Goal: Ask a question

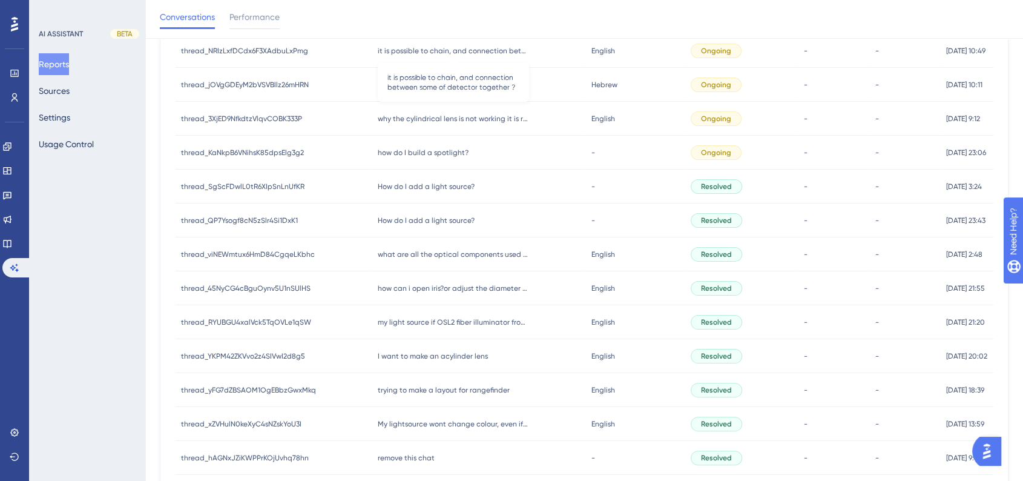
click at [504, 53] on span "it is possible to chain, and connection between some of detector together ?" at bounding box center [453, 51] width 151 height 10
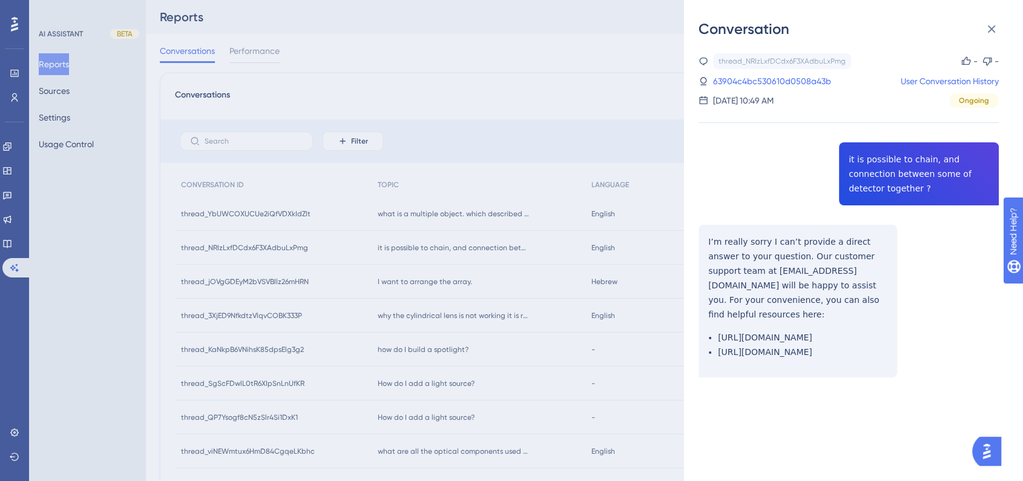
click at [252, 139] on div "Conversation thread_NRIzLxfDCdx6F3XAdbuLxPmg Copy - - 63904c4bc530610d0508a43b …" at bounding box center [511, 240] width 1023 height 481
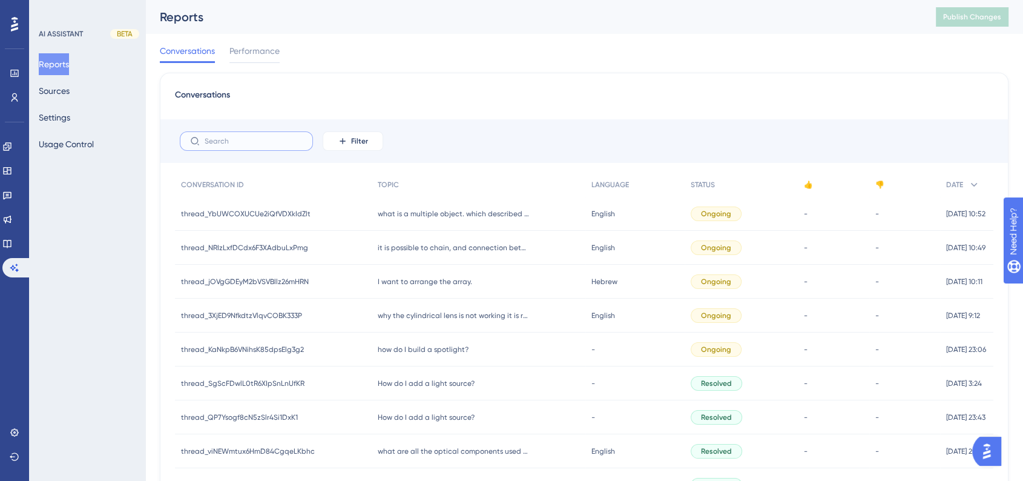
paste input "The guideline is available in the 3DOptix Comprehensive How‐To Guide. In that g…"
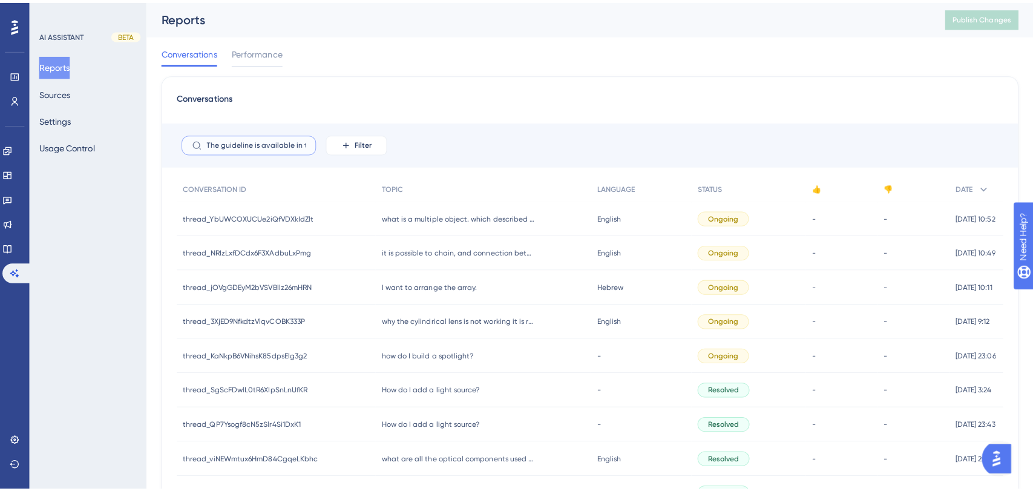
scroll to position [0, 760]
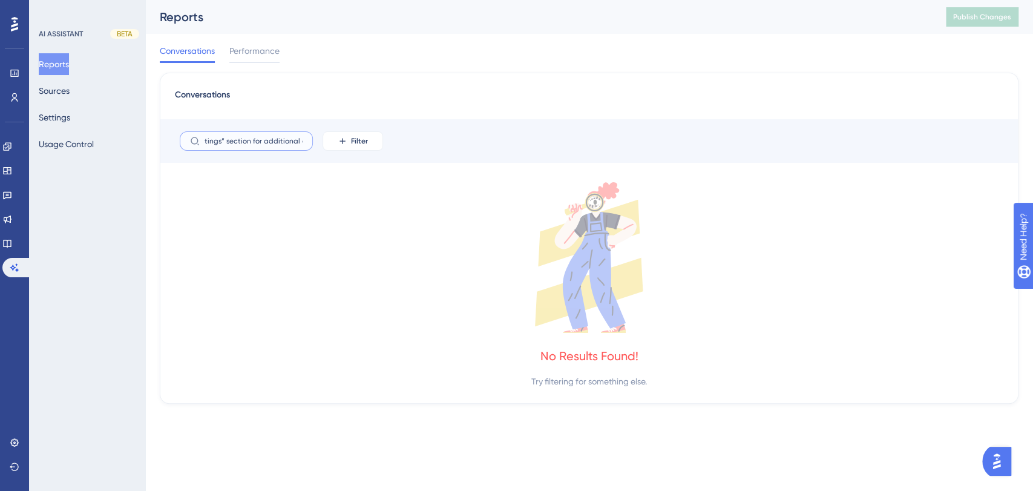
click at [287, 144] on input "The guideline is available in the 3DOptix Comprehensive How‐To Guide. In that g…" at bounding box center [254, 141] width 98 height 8
click at [282, 145] on input "The guideline is available in the 3DOptix Comprehensive How‐To Guide. In that g…" at bounding box center [254, 141] width 98 height 8
click at [284, 151] on div "The guideline is available in the 3DOptix Comprehensive How‐To Guide. In that g…" at bounding box center [589, 141] width 858 height 44
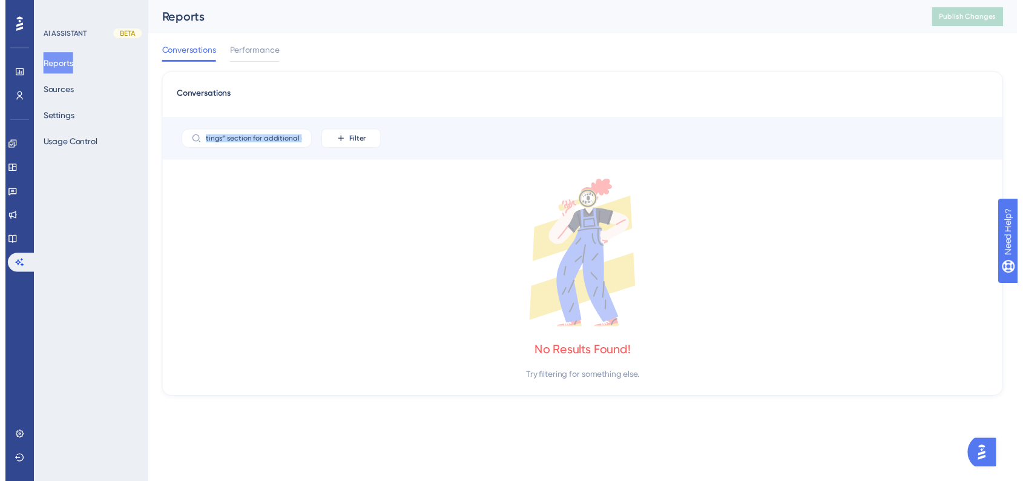
scroll to position [0, 0]
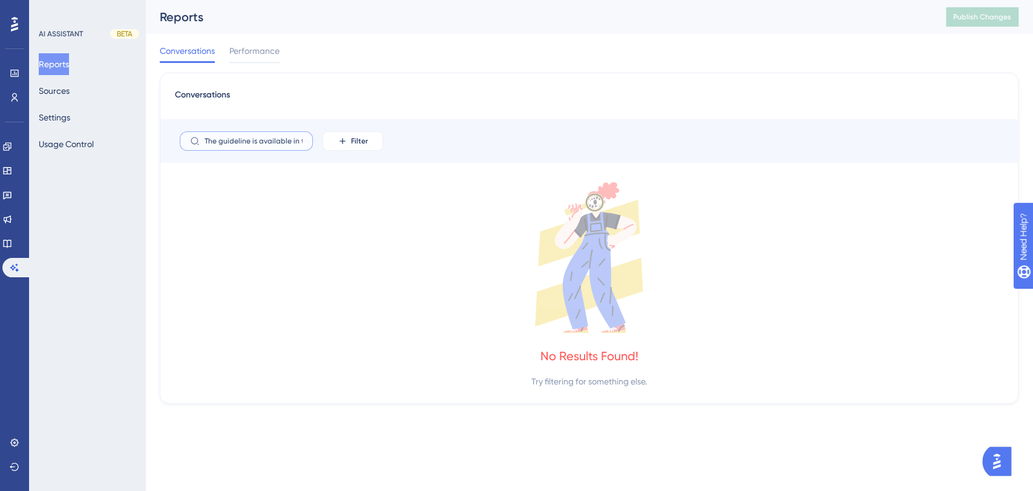
click at [242, 142] on input "The guideline is available in the 3DOptix Comprehensive How‐To Guide. In that g…" at bounding box center [254, 141] width 98 height 8
paste input "How do I move a detector?"
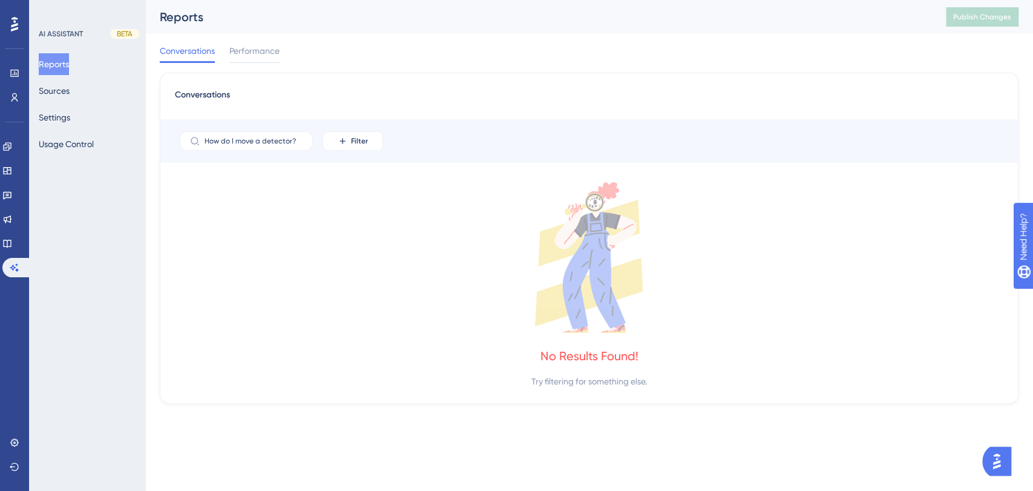
drag, startPoint x: 304, startPoint y: 145, endPoint x: 156, endPoint y: 174, distance: 151.8
click at [156, 174] on div "Performance Users Engagement Widgets Feedback Product Updates Knowledge Base AI…" at bounding box center [589, 211] width 888 height 423
click at [247, 143] on input "How do I move a detector?" at bounding box center [254, 141] width 98 height 8
type input "How do I a detector?"
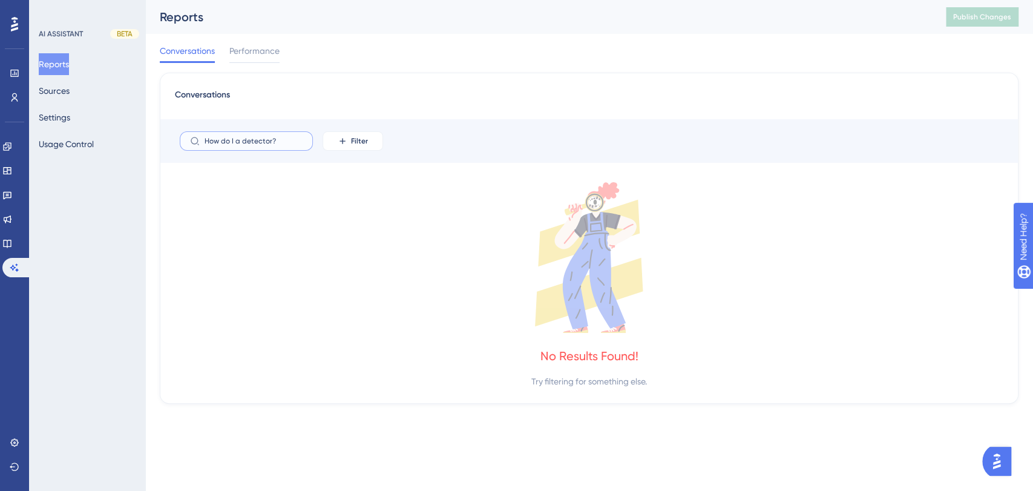
drag, startPoint x: 289, startPoint y: 139, endPoint x: 198, endPoint y: 129, distance: 92.0
click at [198, 129] on div "How do I a detector? Filter" at bounding box center [589, 141] width 858 height 44
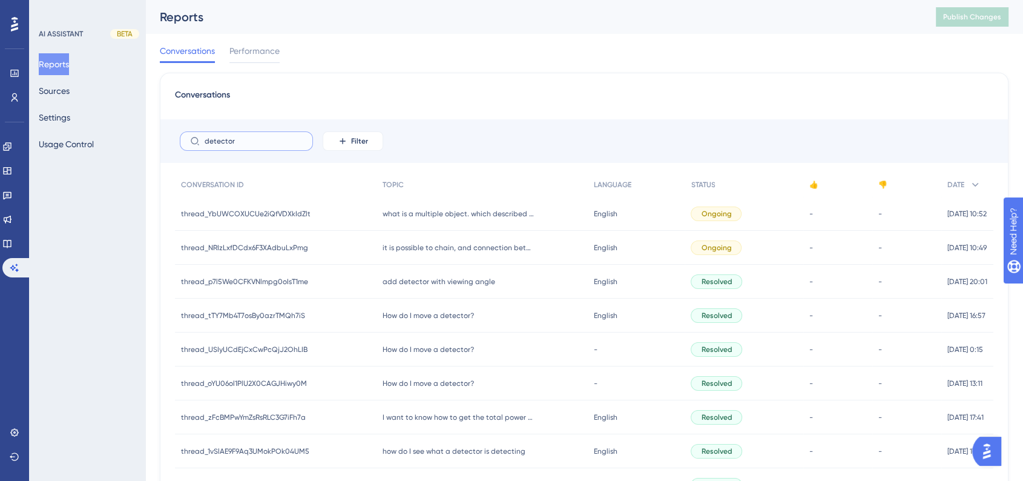
type input "detector"
click at [481, 212] on span "what is a multiple object. which described as an arrays of element, in keft sid…" at bounding box center [457, 214] width 151 height 10
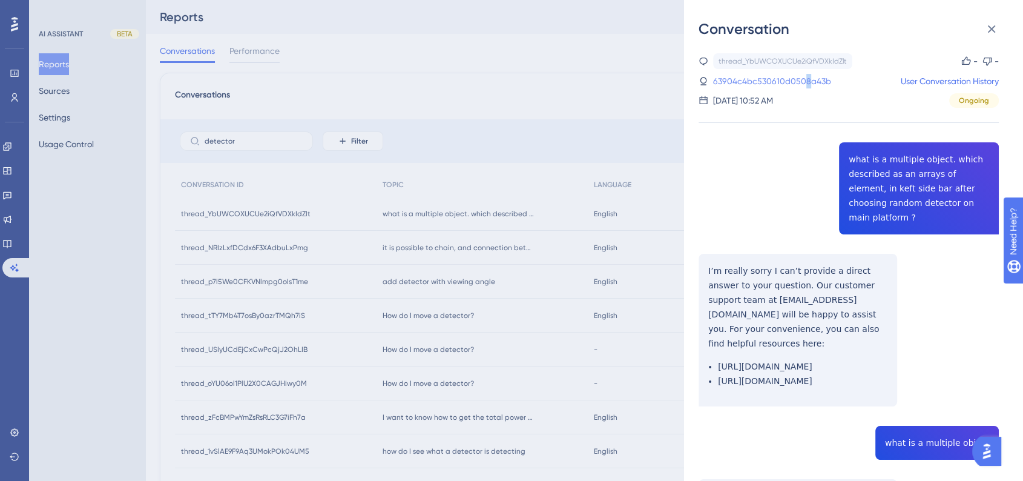
click at [806, 84] on link "63904c4bc530610d0508a43b" at bounding box center [772, 81] width 118 height 15
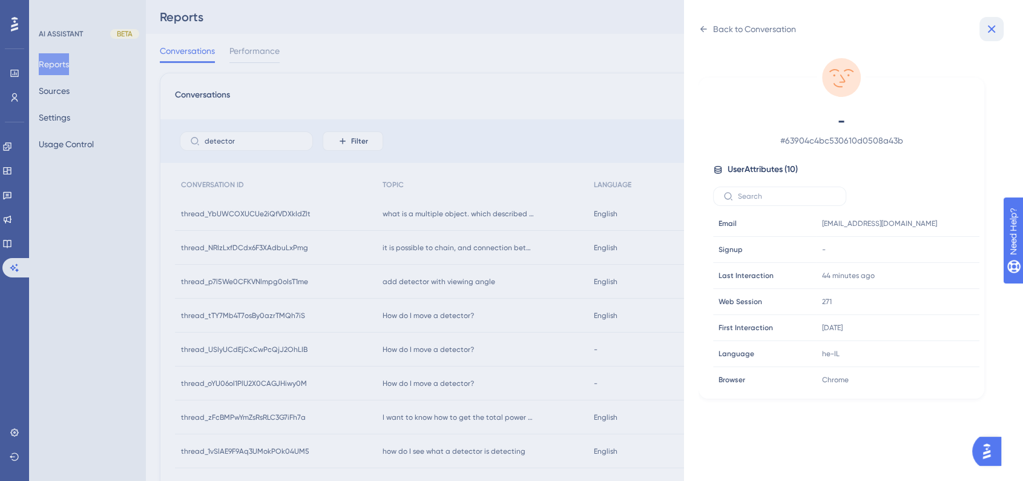
drag, startPoint x: 994, startPoint y: 24, endPoint x: 988, endPoint y: 34, distance: 11.9
click at [993, 24] on icon at bounding box center [991, 29] width 15 height 15
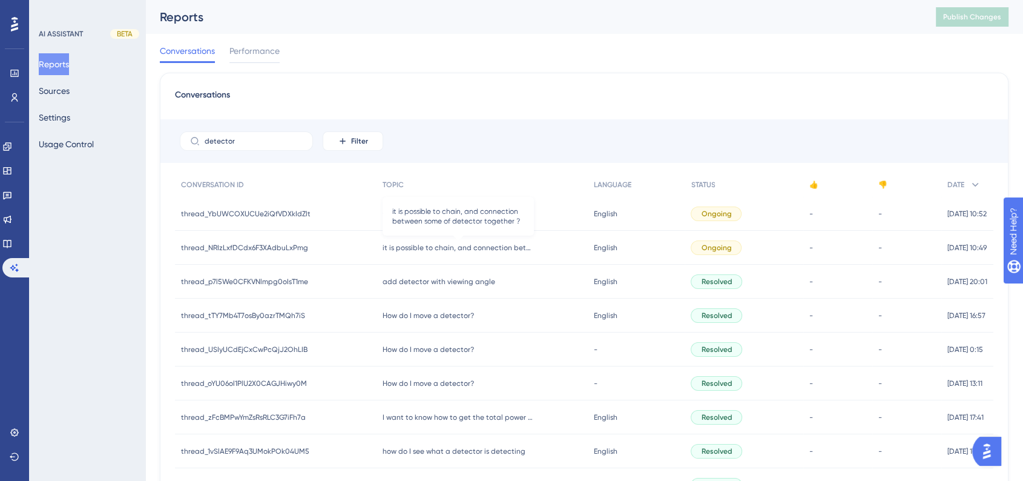
click at [490, 250] on span "it is possible to chain, and connection between some of detector together ?" at bounding box center [457, 248] width 151 height 10
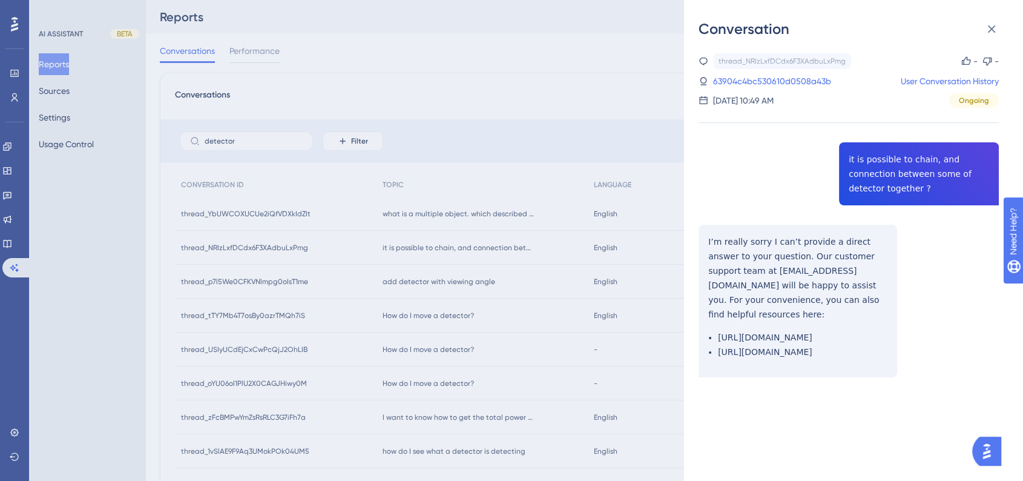
click at [451, 280] on div "Conversation thread_NRIzLxfDCdx6F3XAdbuLxPmg Copy - - 63904c4bc530610d0508a43b …" at bounding box center [511, 240] width 1023 height 481
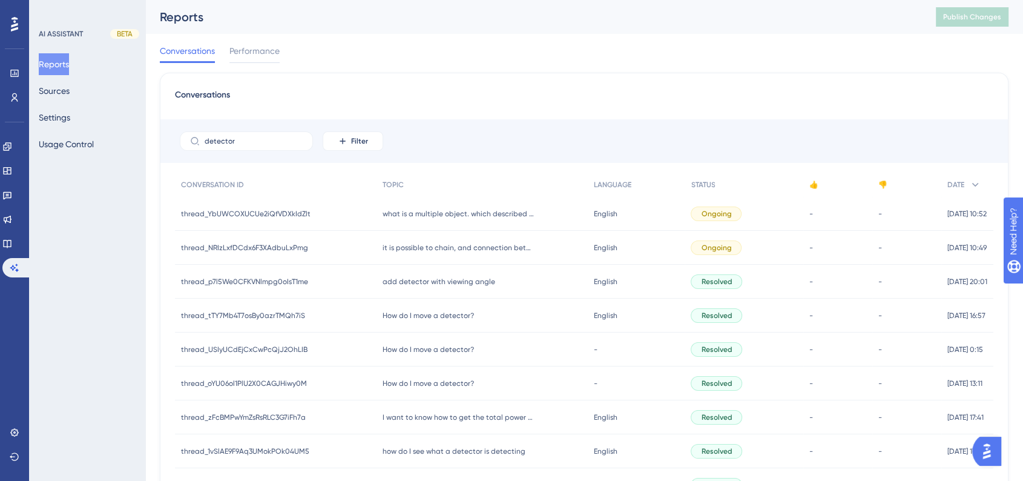
click at [464, 282] on span "add detector with viewing angle" at bounding box center [438, 282] width 113 height 10
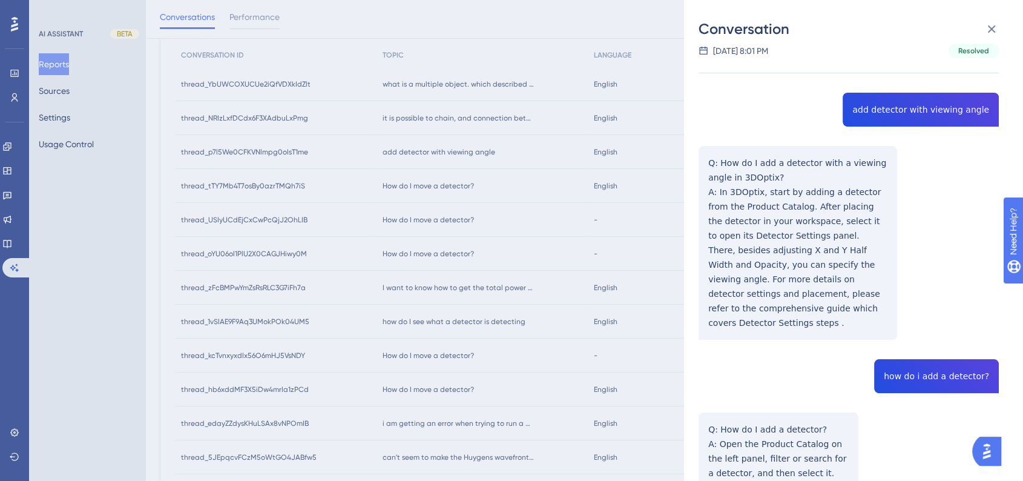
scroll to position [134, 0]
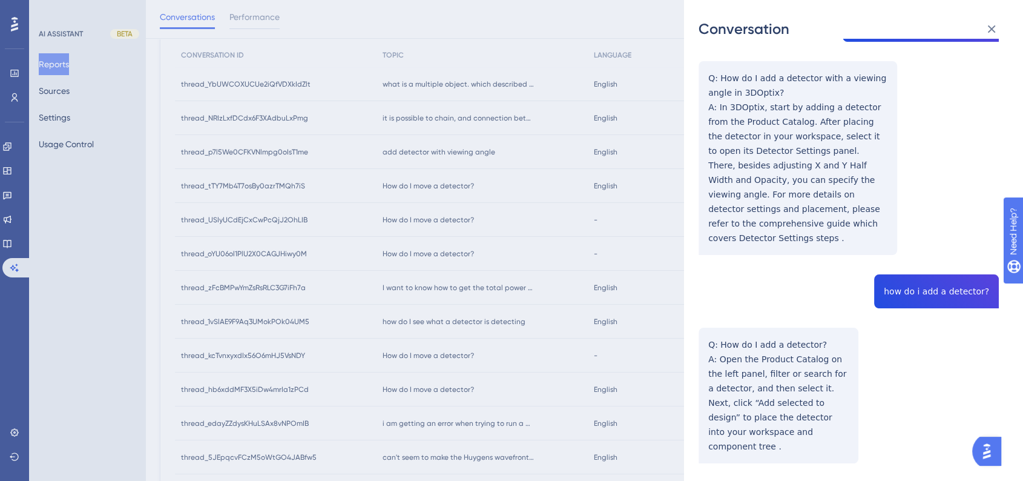
click at [505, 321] on div "Conversation thread_p7l5We0CFKVNlmpg0oIsT1me Copy - - 68cc237d3c65ad7b2c5d1810 …" at bounding box center [511, 240] width 1023 height 481
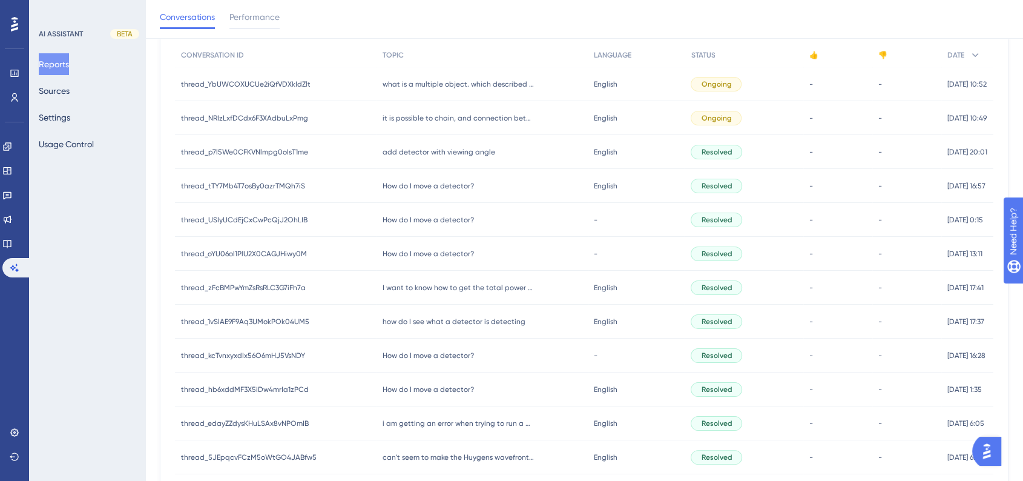
click at [505, 321] on span "how do I see what a detector is detecting" at bounding box center [453, 322] width 143 height 10
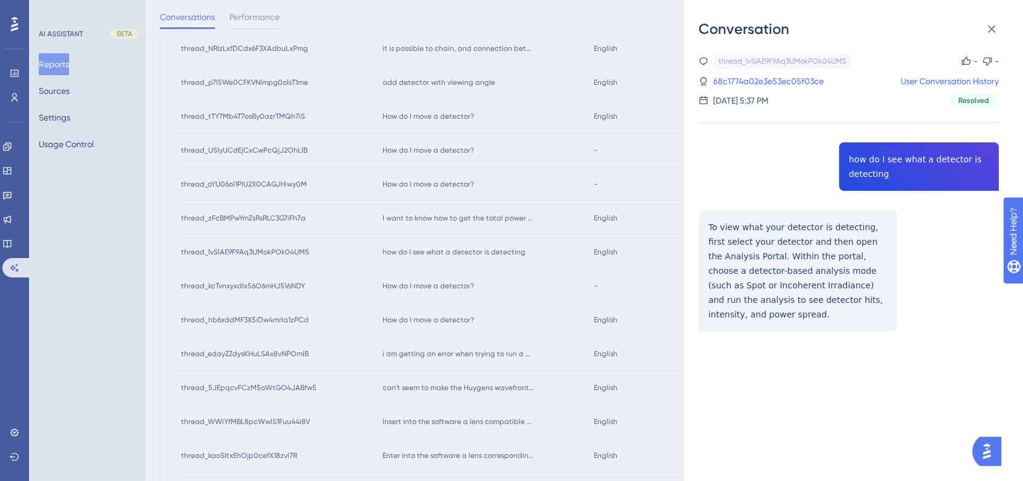
scroll to position [269, 0]
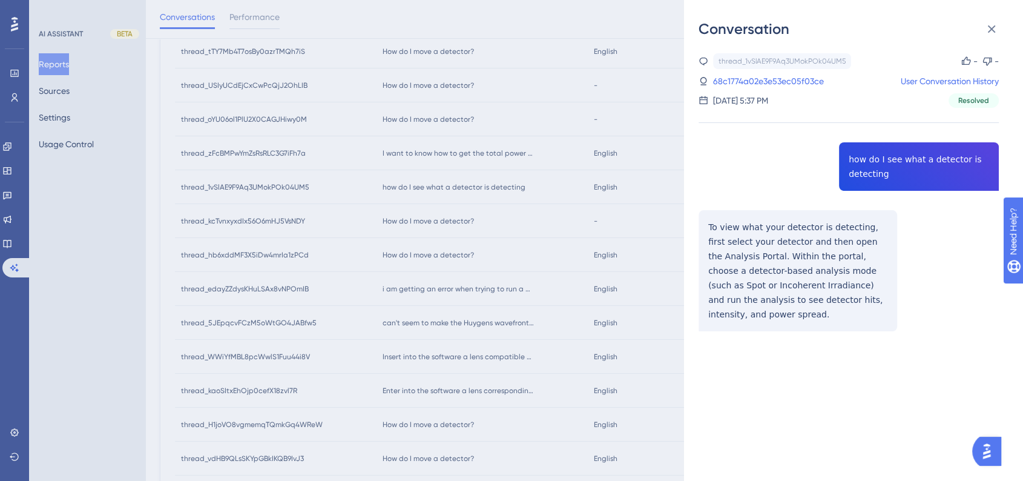
drag, startPoint x: 510, startPoint y: 277, endPoint x: 505, endPoint y: 287, distance: 10.8
click at [508, 280] on div "Conversation thread_1vSlAE9F9Aq3UMokPOk04UM5 Copy - - 68c1774a02e3e53ec05f03ce …" at bounding box center [511, 240] width 1023 height 481
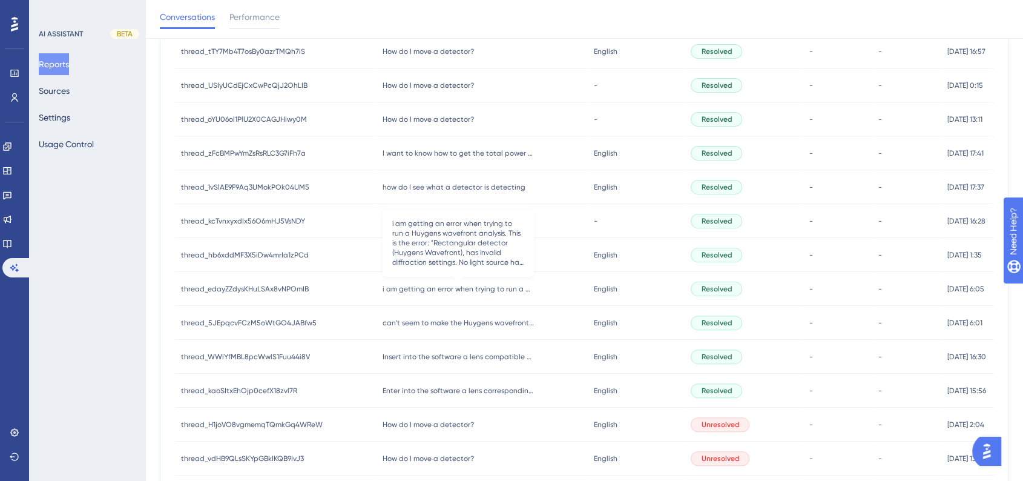
click at [505, 289] on span "i am getting an error when trying to run a Huygens wavefront analysis. This is …" at bounding box center [457, 289] width 151 height 10
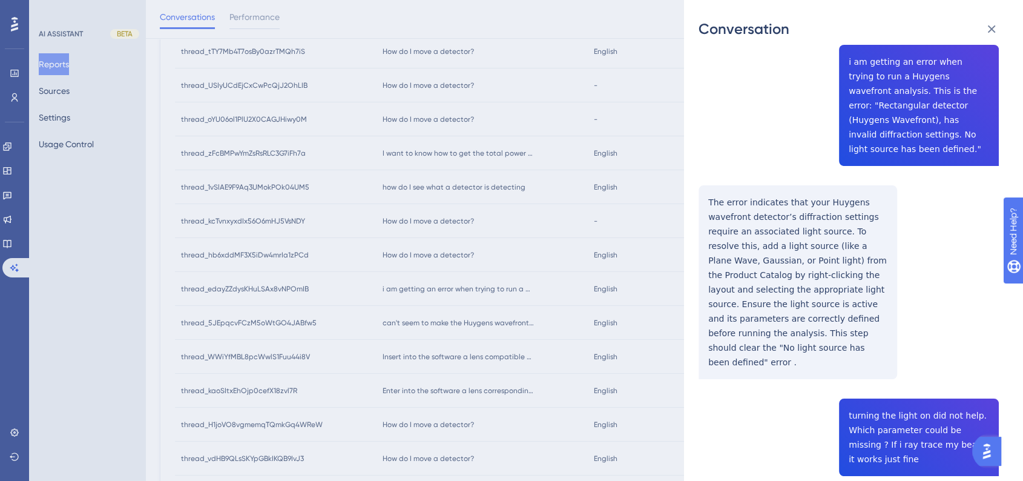
scroll to position [68, 0]
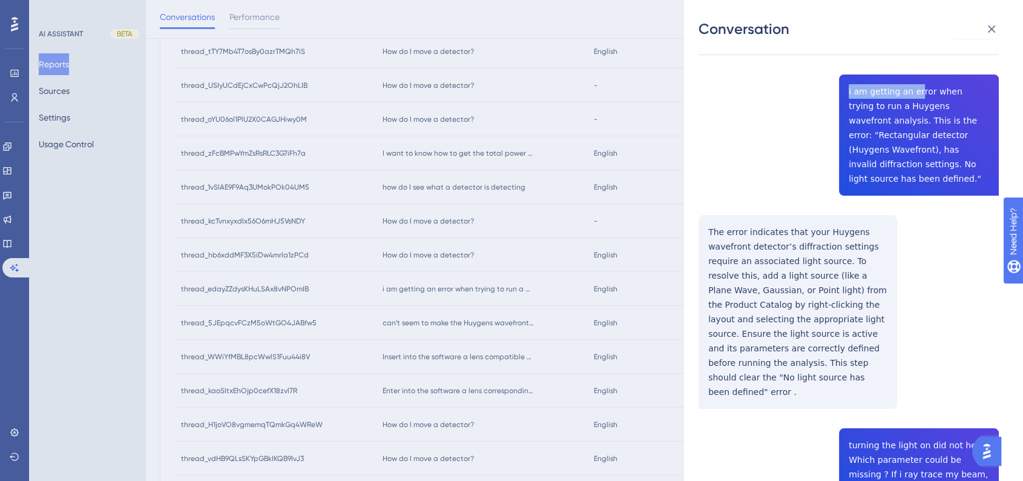
drag, startPoint x: 842, startPoint y: 94, endPoint x: 910, endPoint y: 88, distance: 68.7
click at [910, 88] on div "thread_edayZZdysKHuLSAx8vNPOmIB Copy - - 68b2529c470118a2513340cf User Conversa…" at bounding box center [848, 360] width 300 height 751
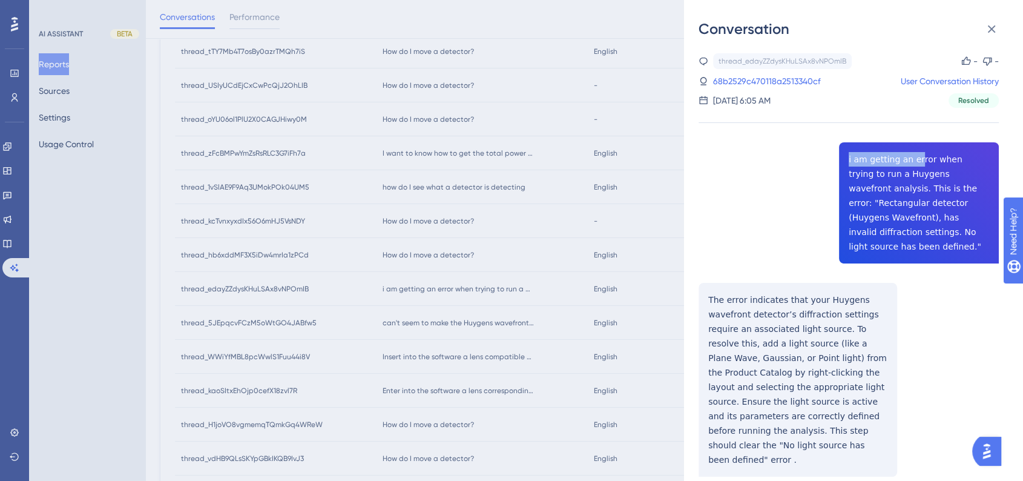
scroll to position [0, 0]
drag, startPoint x: 717, startPoint y: 58, endPoint x: 855, endPoint y: 59, distance: 138.0
click at [855, 59] on div "thread_edayZZdysKHuLSAx8vNPOmIB Copy - -" at bounding box center [848, 61] width 300 height 16
copy div "thread_edayZZdysKHuLSAx8vNPOmIB"
